Goal: Information Seeking & Learning: Learn about a topic

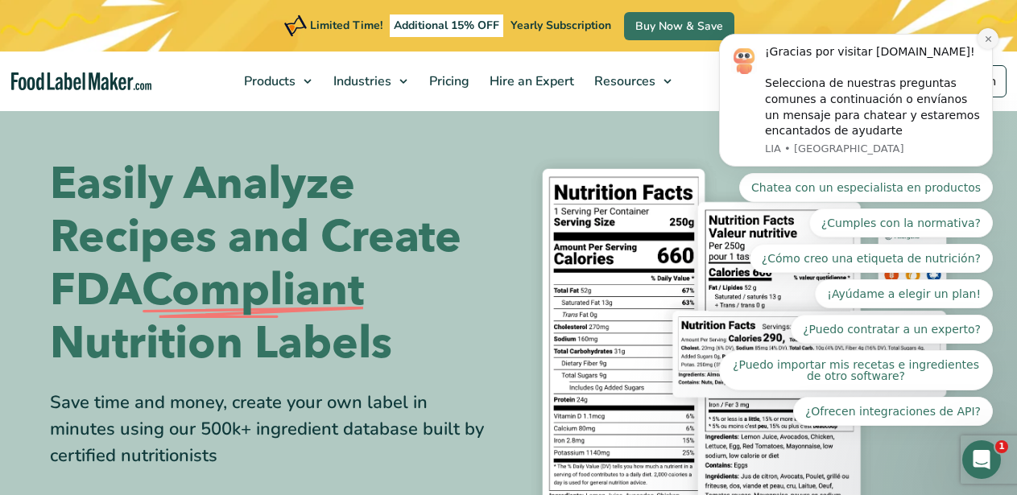
click at [987, 37] on icon "Dismiss notification" at bounding box center [988, 39] width 6 height 6
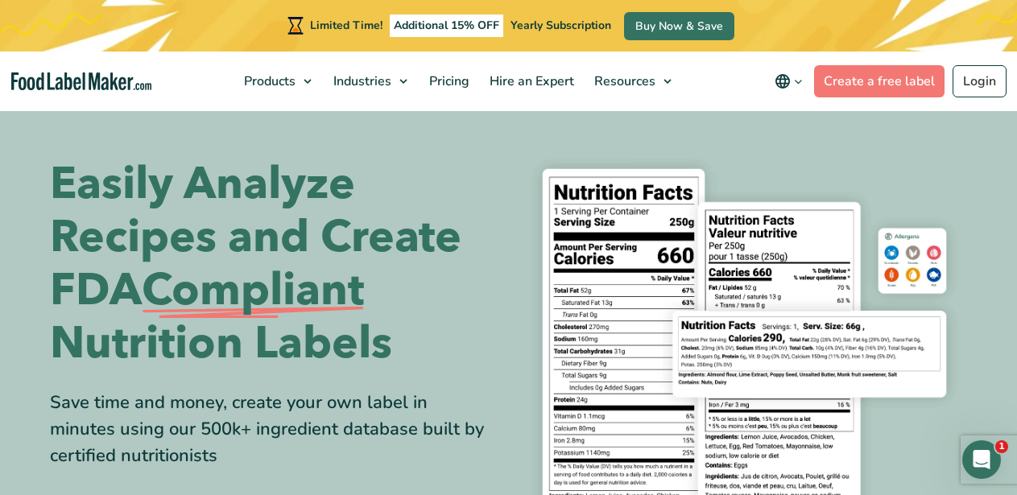
click at [793, 81] on icon "main navigation" at bounding box center [782, 81] width 19 height 19
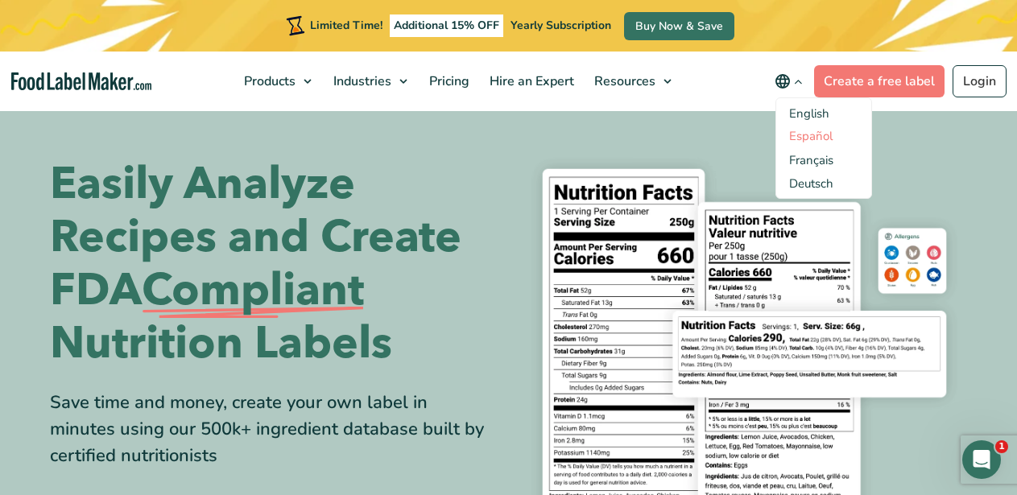
click at [828, 135] on link "Español" at bounding box center [811, 136] width 44 height 16
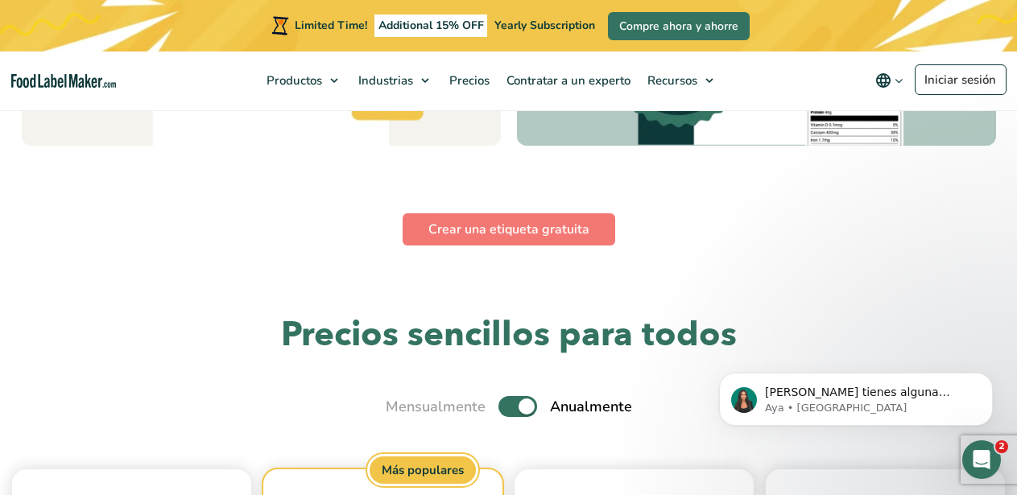
scroll to position [4026, 0]
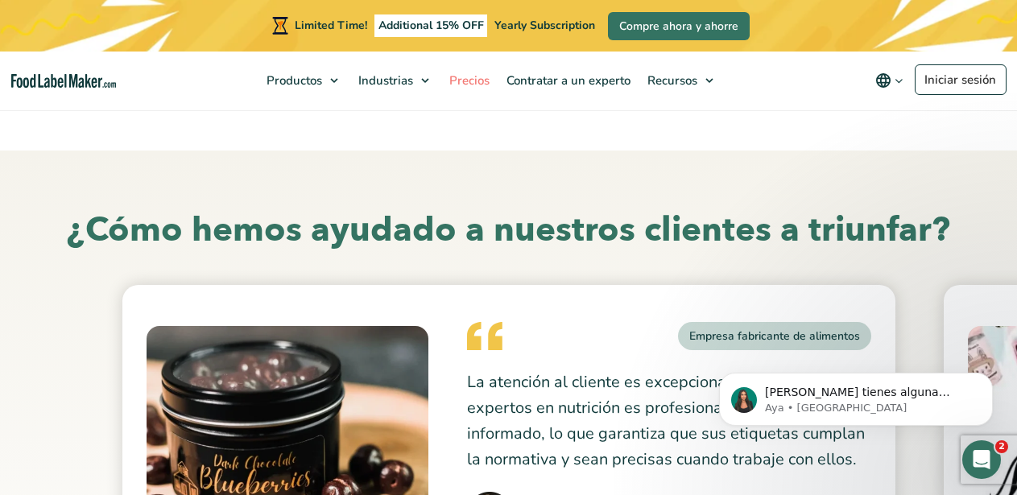
click at [471, 81] on span "Precios" at bounding box center [468, 81] width 47 height 16
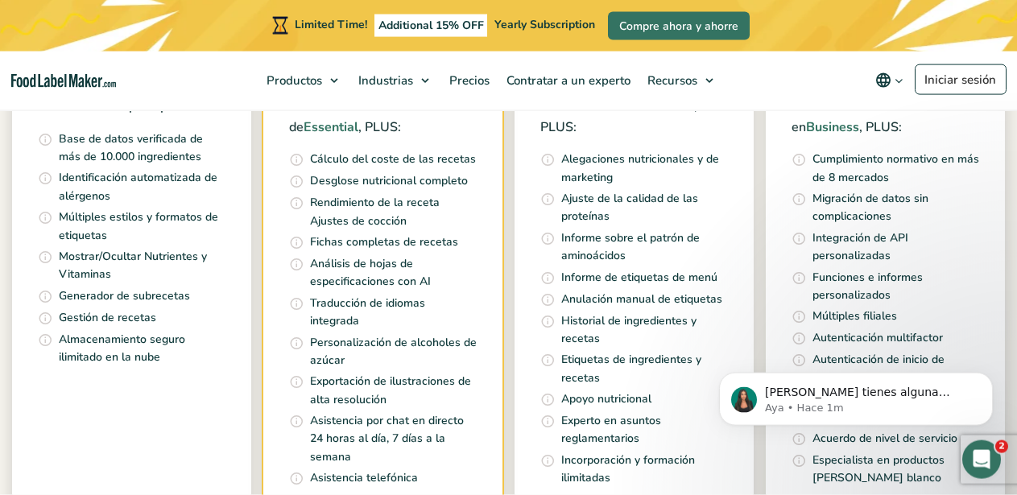
scroll to position [657, 0]
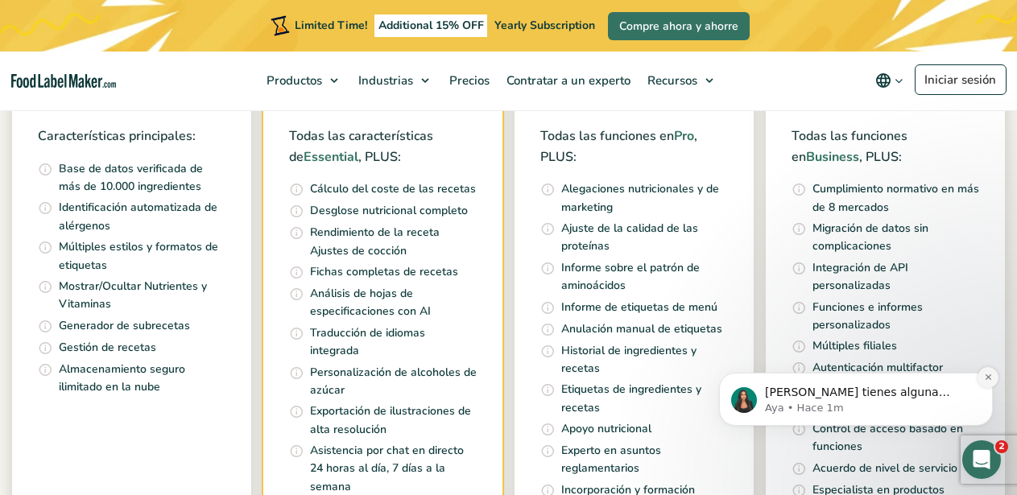
click at [988, 375] on icon "Dismiss notification" at bounding box center [988, 377] width 9 height 9
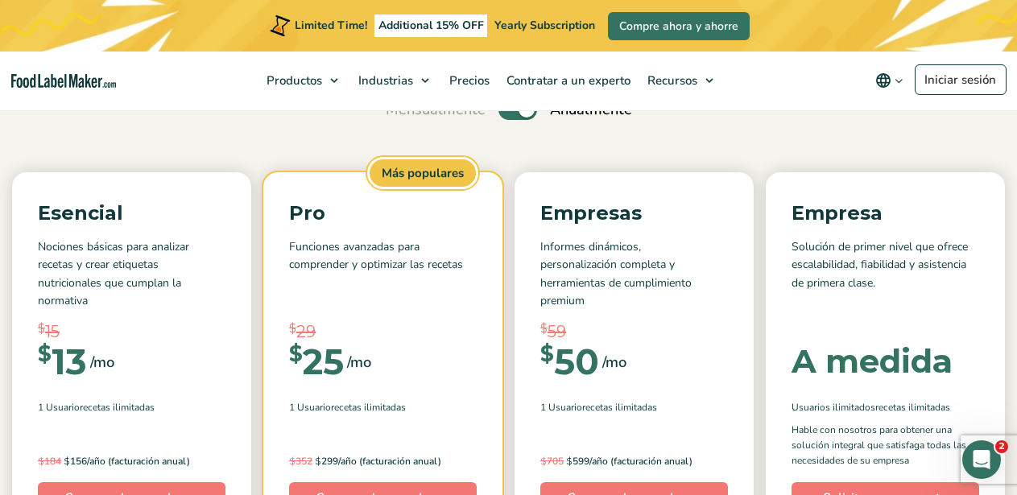
scroll to position [164, 0]
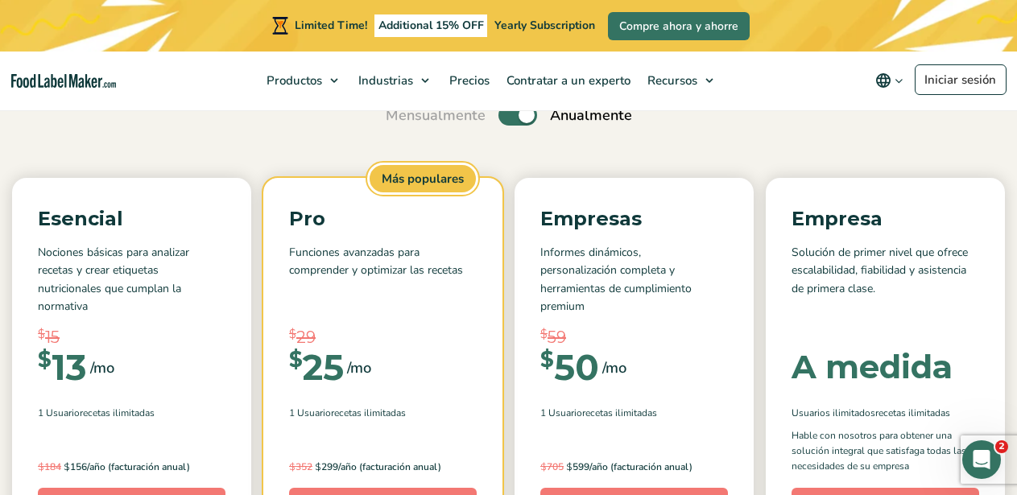
click at [505, 119] on label "Toggle" at bounding box center [518, 115] width 39 height 21
click at [400, 119] on input "Toggle" at bounding box center [394, 115] width 10 height 10
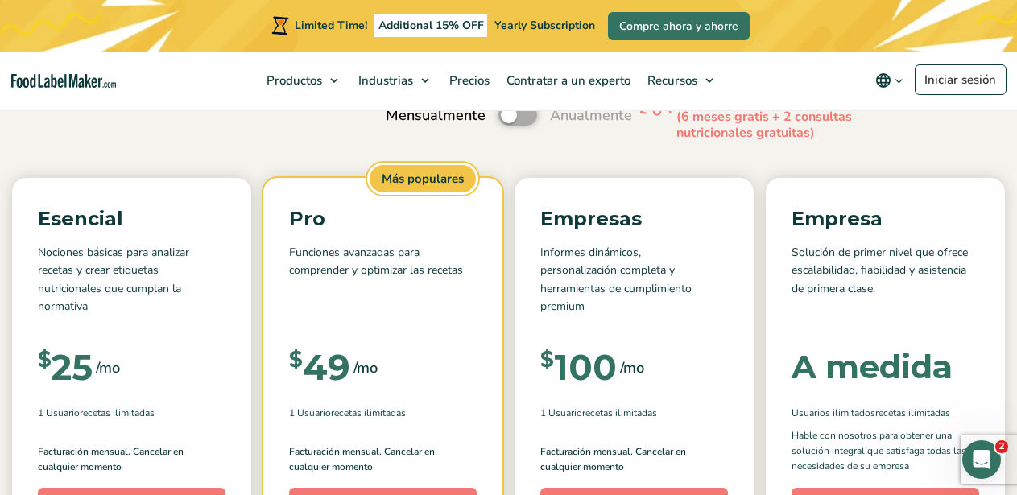
scroll to position [82, 0]
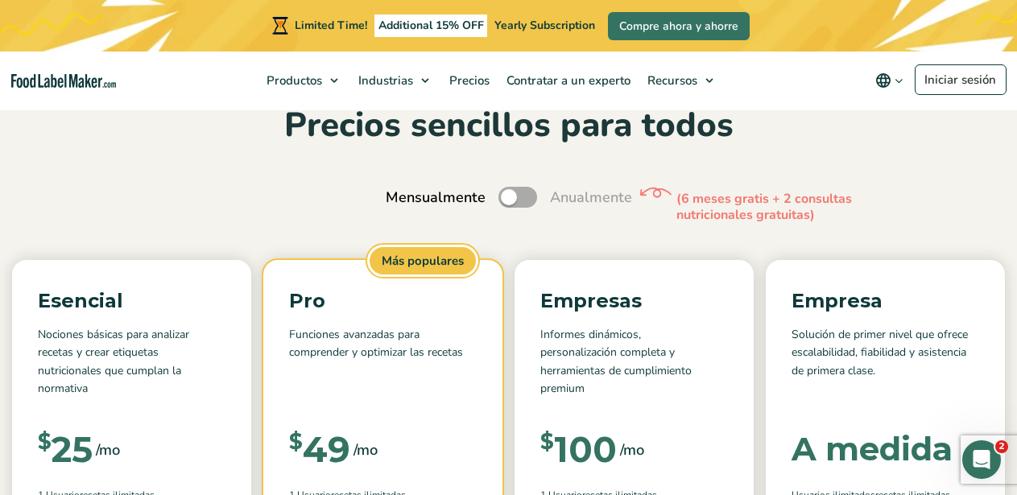
click at [529, 195] on label "Toggle" at bounding box center [518, 197] width 39 height 21
click at [400, 195] on input "Toggle" at bounding box center [394, 198] width 10 height 10
checkbox input "true"
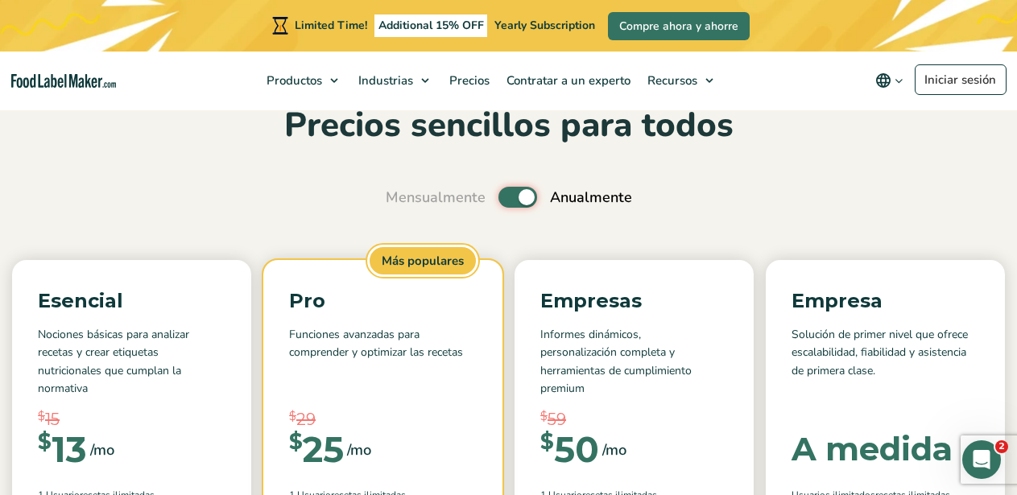
scroll to position [0, 0]
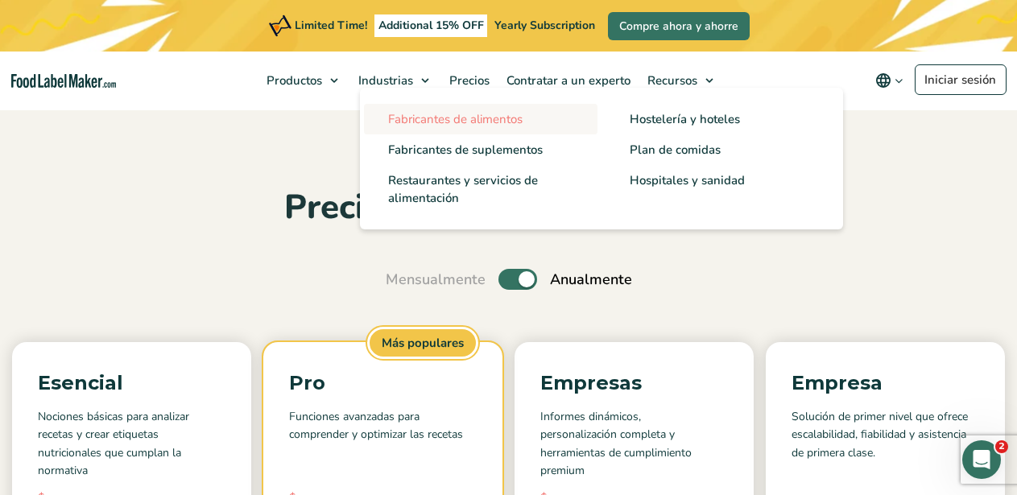
click at [437, 119] on span "Fabricantes de alimentos" at bounding box center [455, 119] width 135 height 16
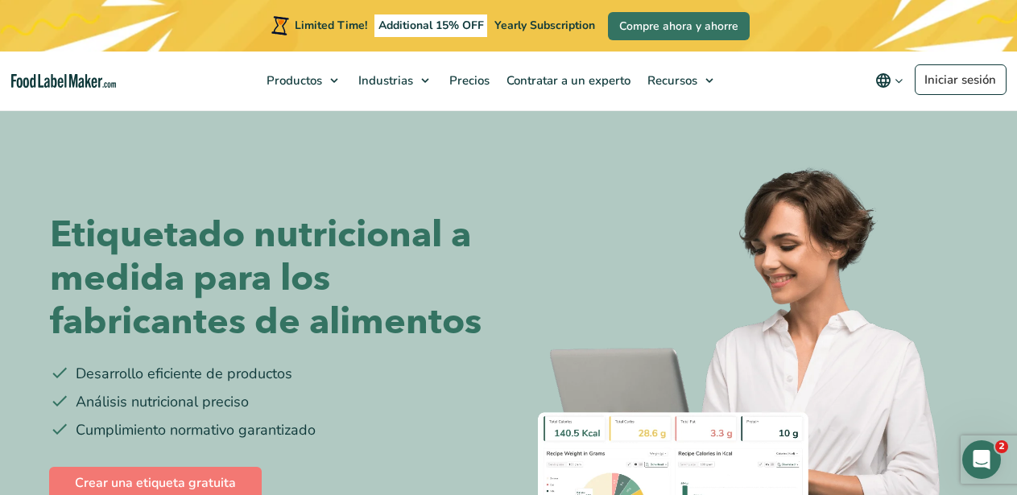
scroll to position [82, 0]
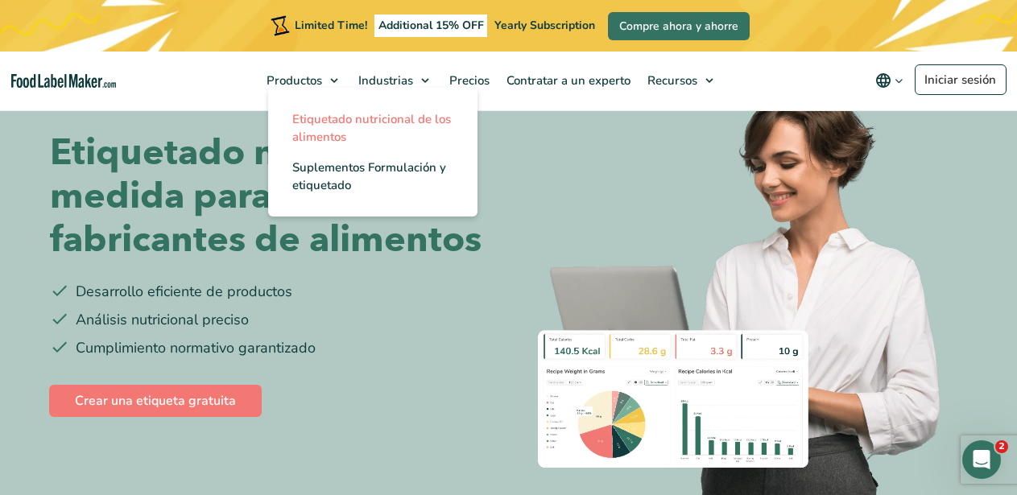
click at [320, 118] on span "Etiquetado nutricional de los alimentos" at bounding box center [371, 128] width 159 height 34
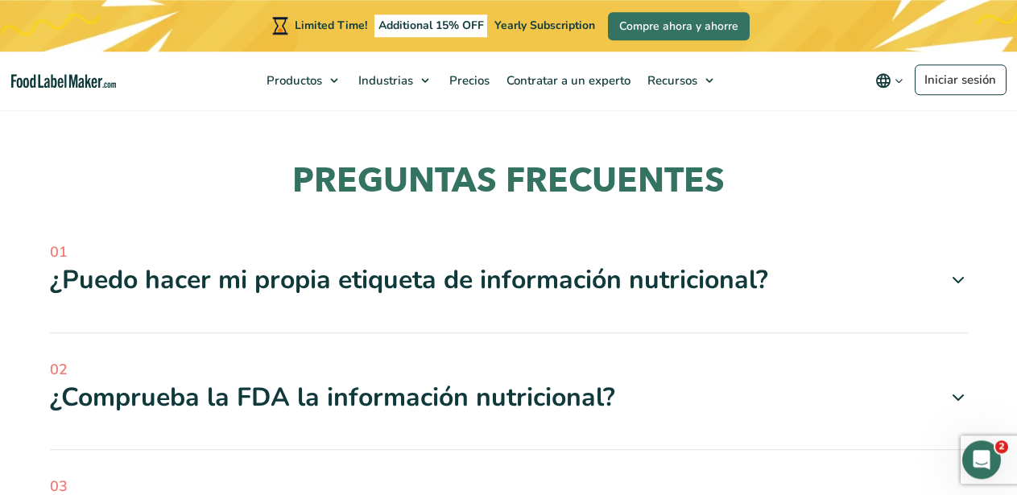
scroll to position [4602, 0]
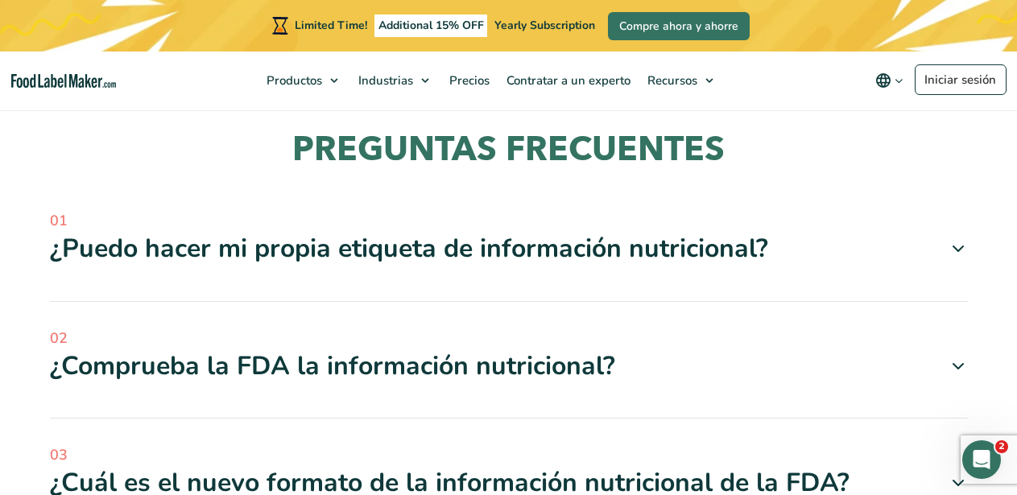
click at [957, 239] on icon at bounding box center [958, 248] width 19 height 19
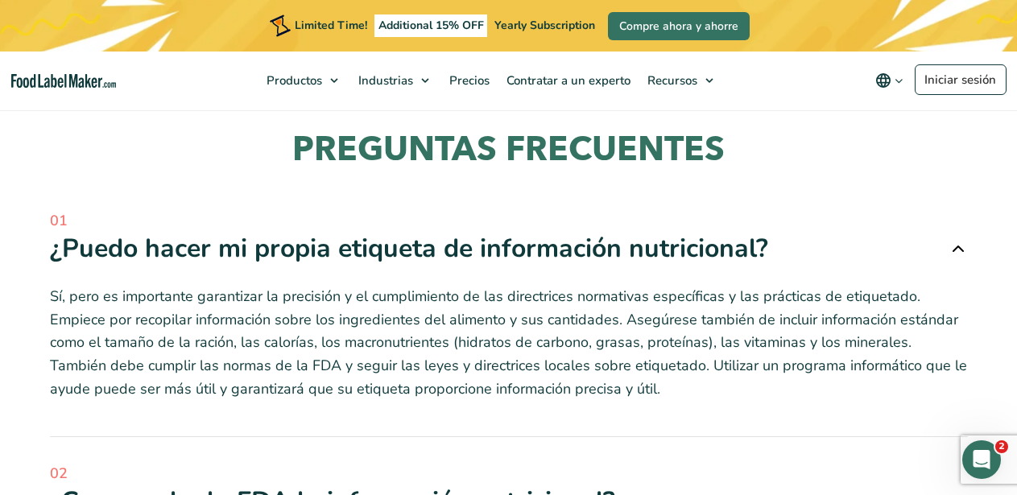
click at [959, 239] on icon at bounding box center [958, 248] width 19 height 19
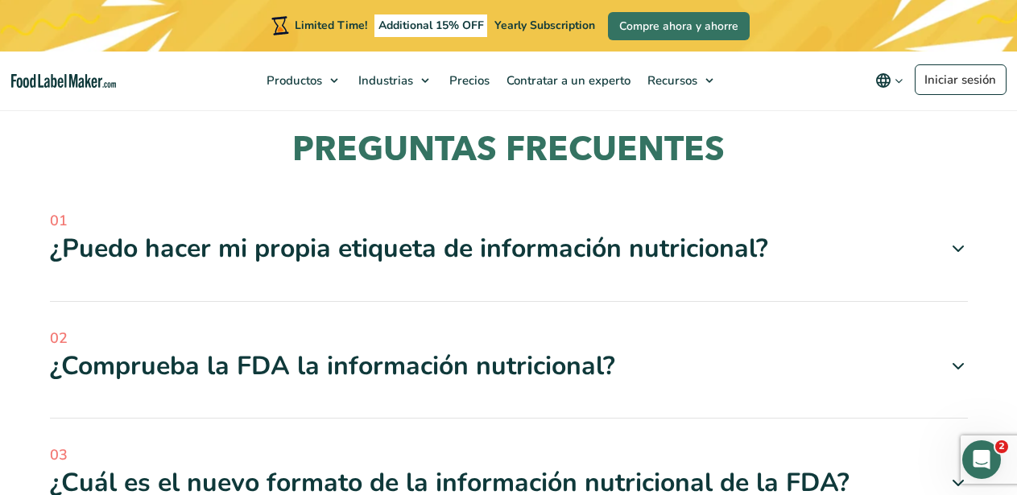
scroll to position [4766, 0]
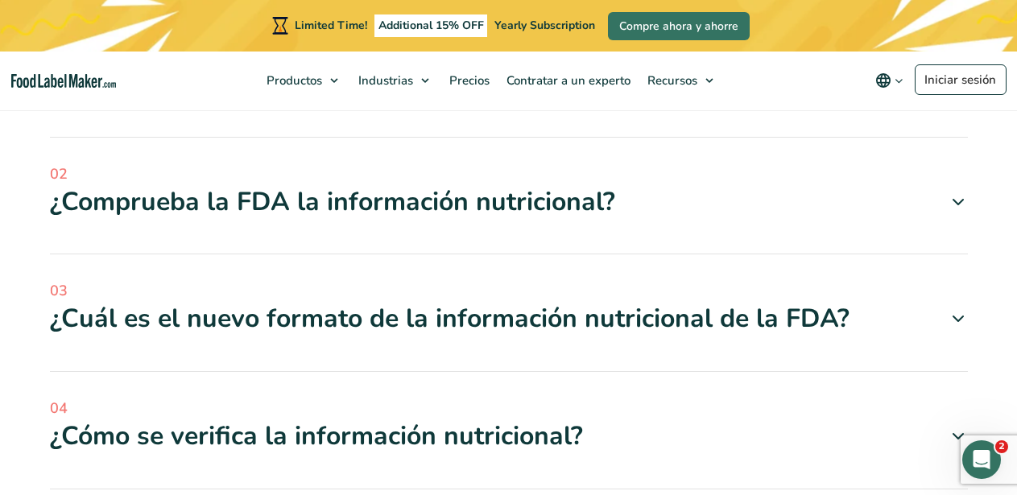
click at [960, 193] on icon at bounding box center [958, 202] width 19 height 19
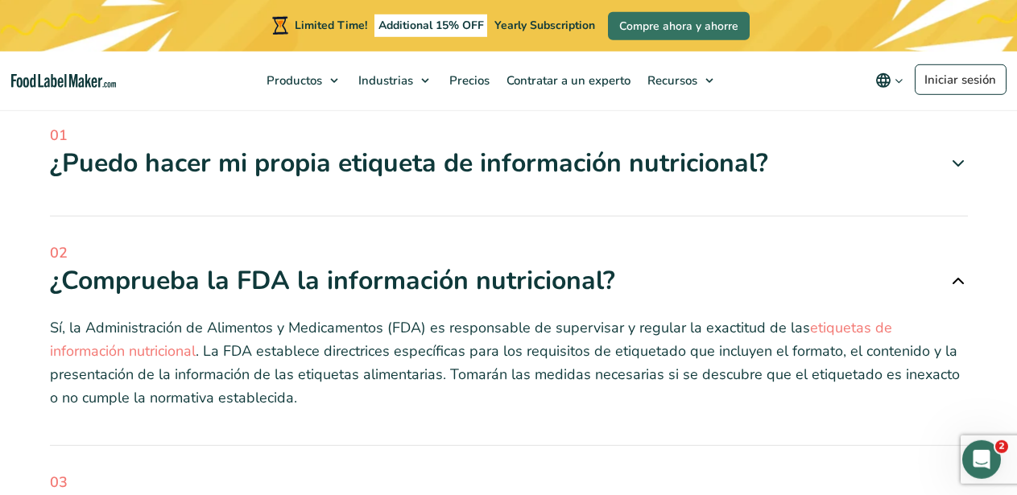
scroll to position [4684, 0]
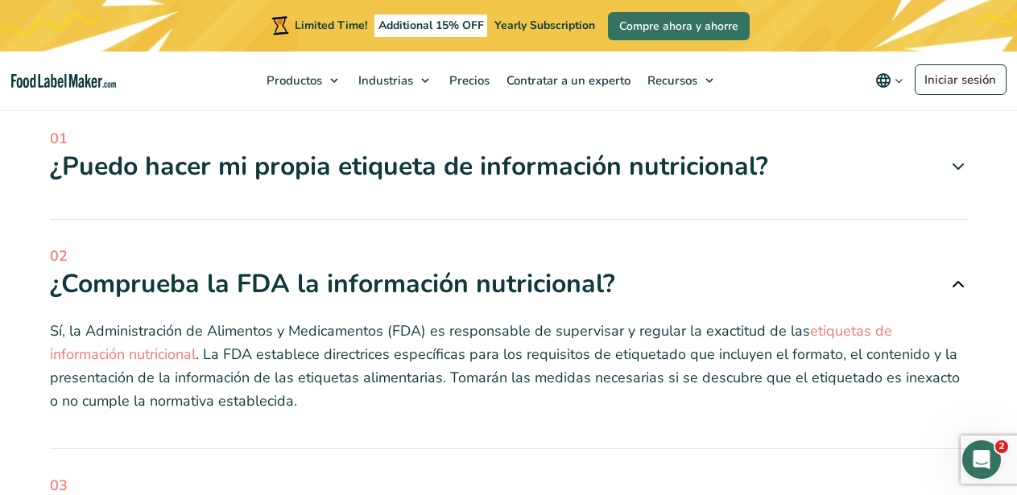
click at [961, 275] on icon at bounding box center [958, 284] width 19 height 19
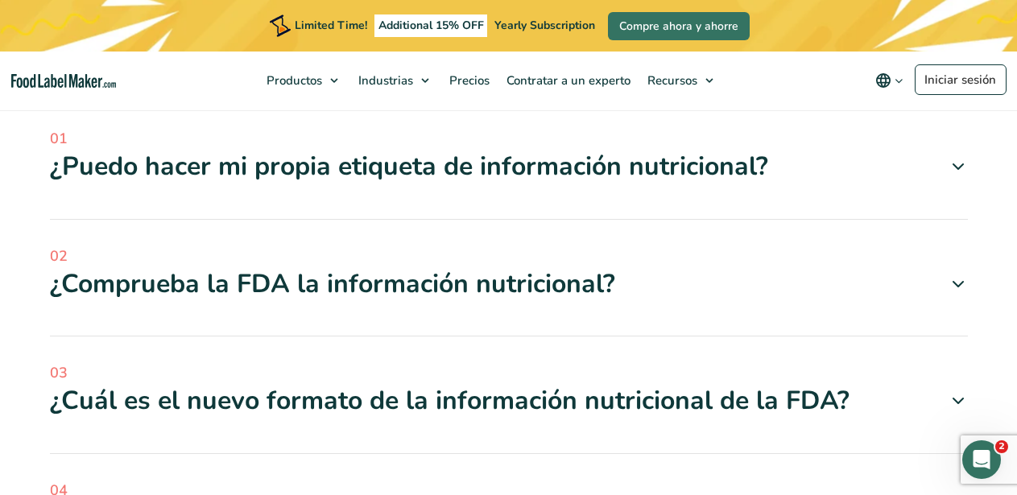
scroll to position [4930, 0]
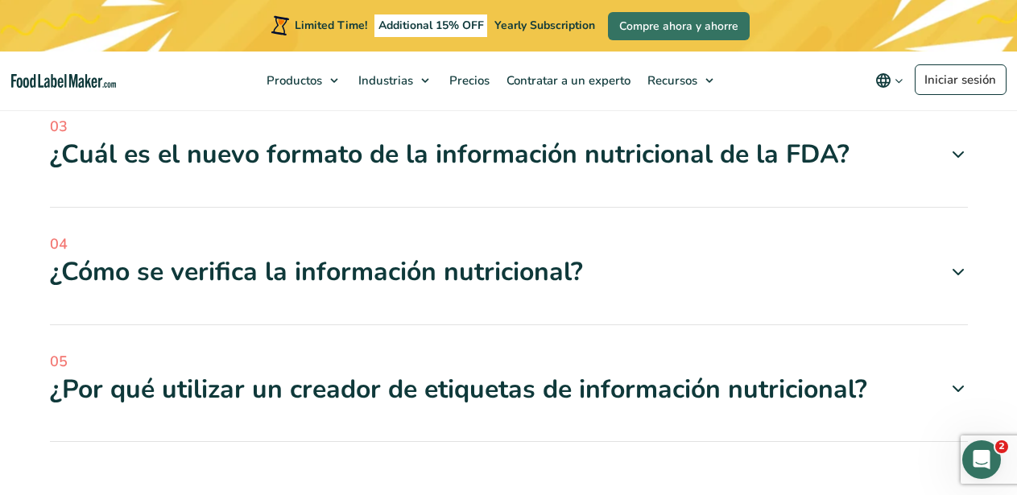
click at [955, 145] on icon at bounding box center [958, 154] width 19 height 19
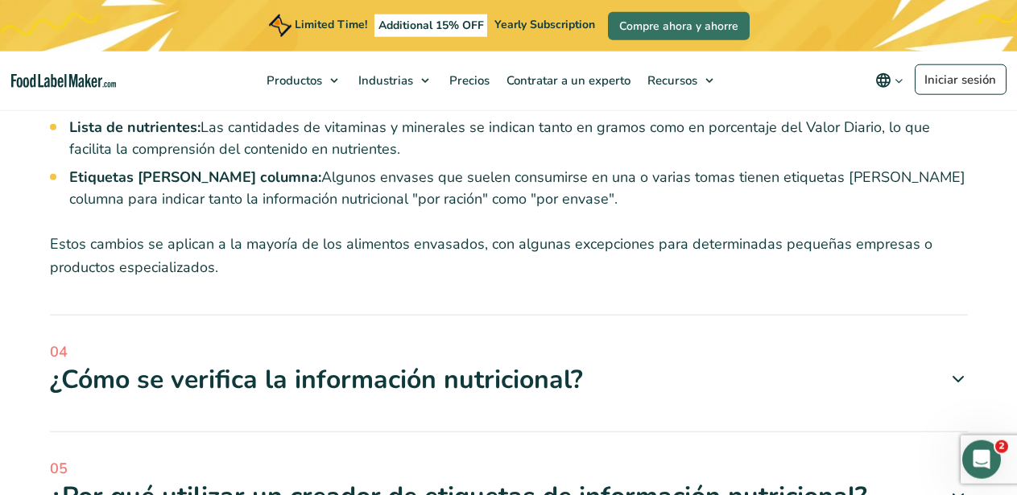
scroll to position [5259, 0]
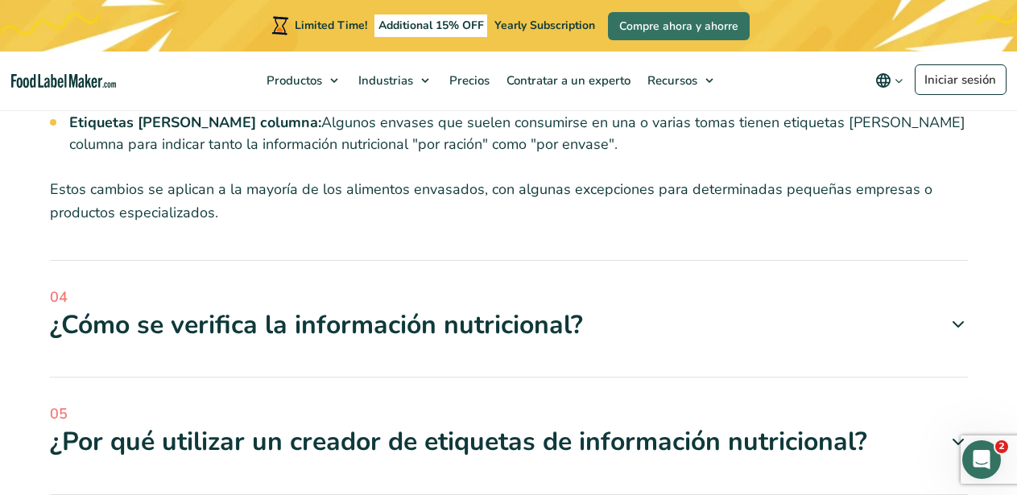
click at [949, 309] on div "¿Cómo se verifica la información nutricional?" at bounding box center [509, 326] width 918 height 34
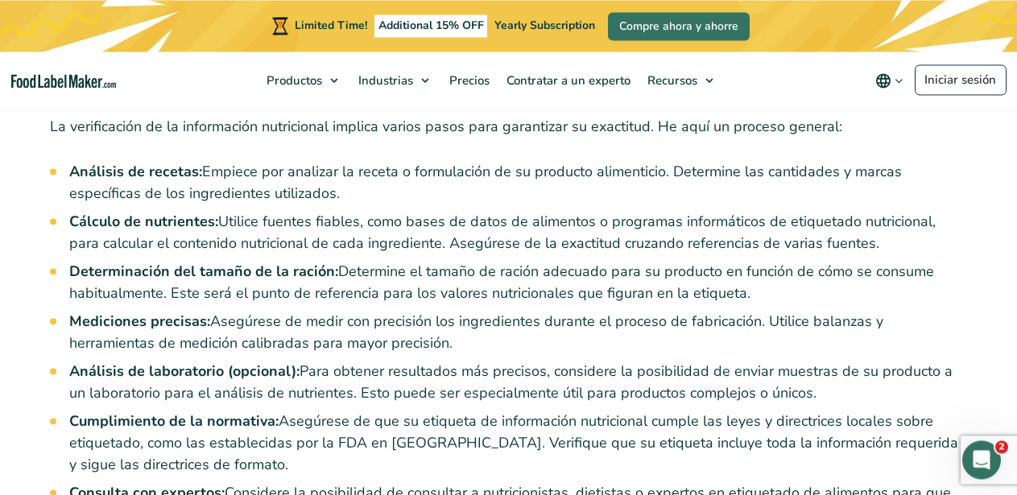
scroll to position [5423, 0]
